Goal: Task Accomplishment & Management: Use online tool/utility

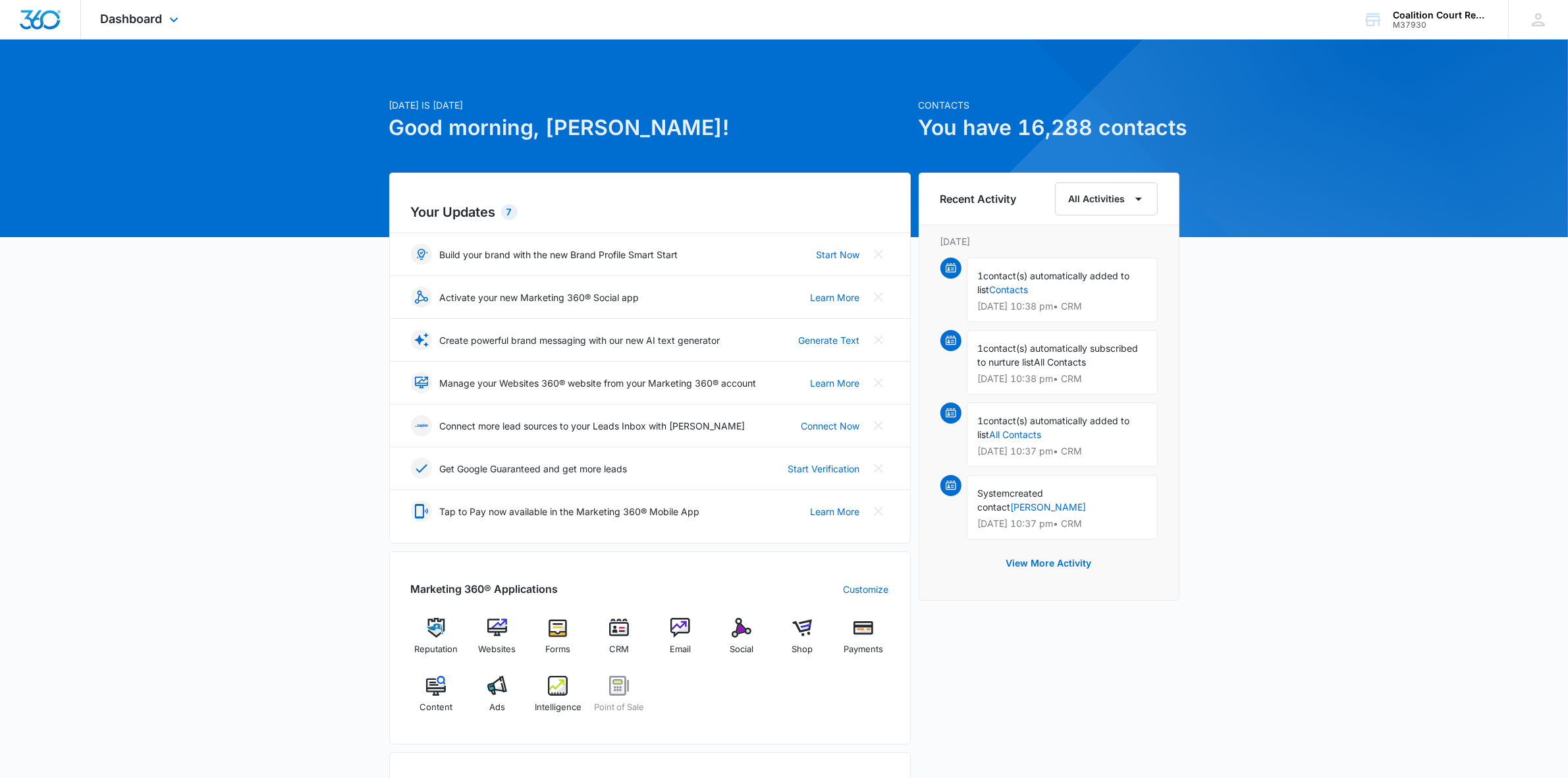
click at [159, 29] on div "Dashboard Apps Reputation Websites Forms CRM Email Social Shop Payments POS Con…" at bounding box center [141, 19] width 121 height 39
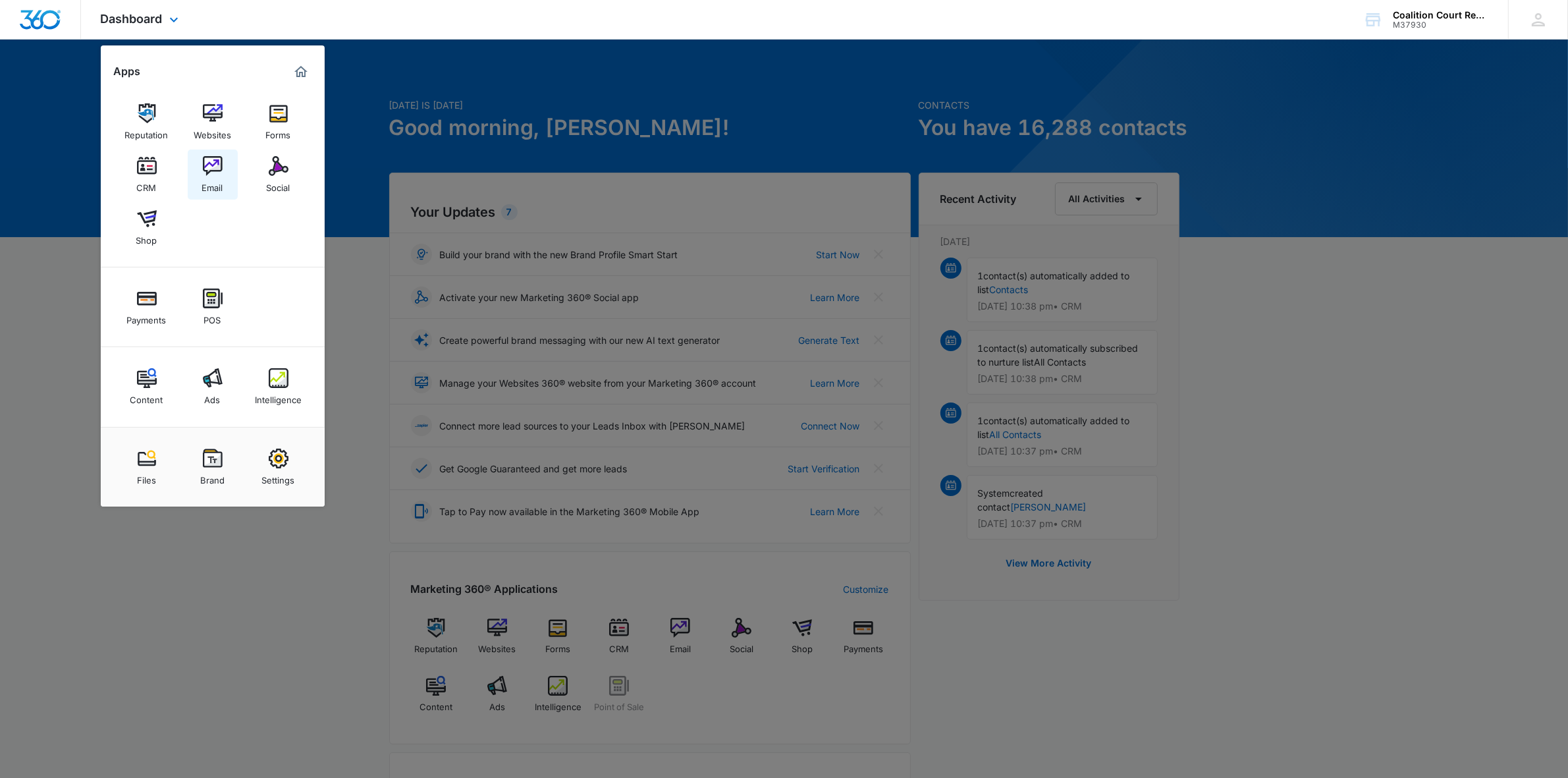
click at [202, 173] on link "Email" at bounding box center [212, 174] width 50 height 50
